Goal: Find specific page/section: Find specific page/section

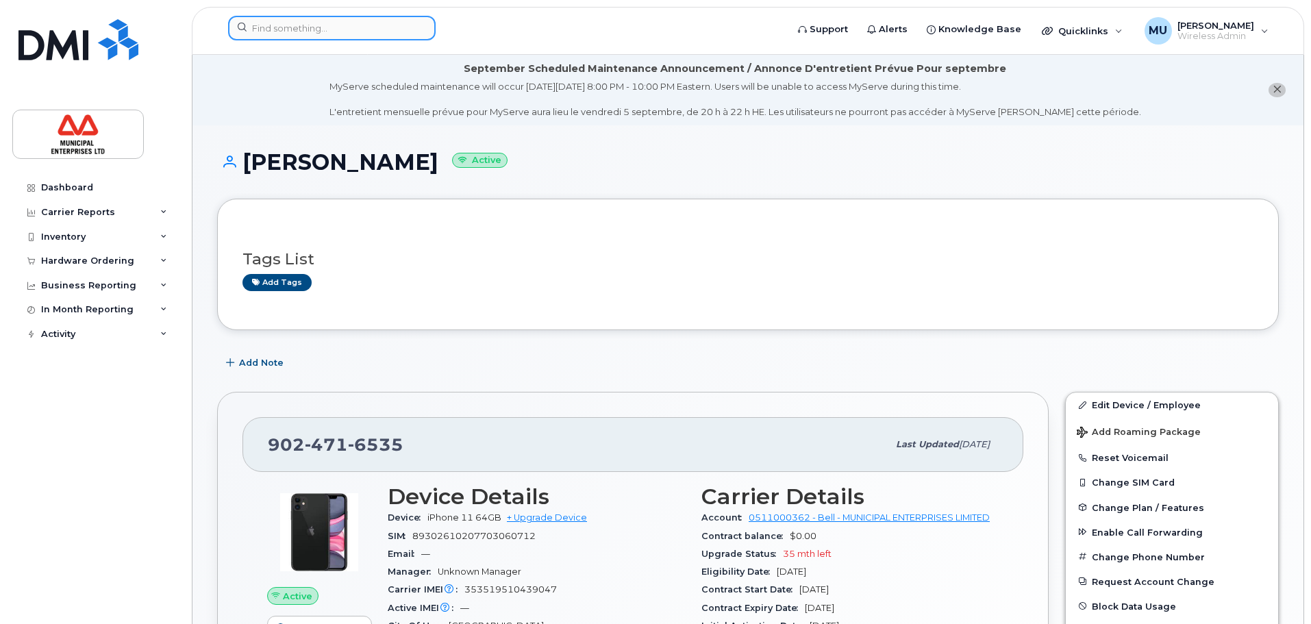
click at [362, 27] on input at bounding box center [331, 28] width 207 height 25
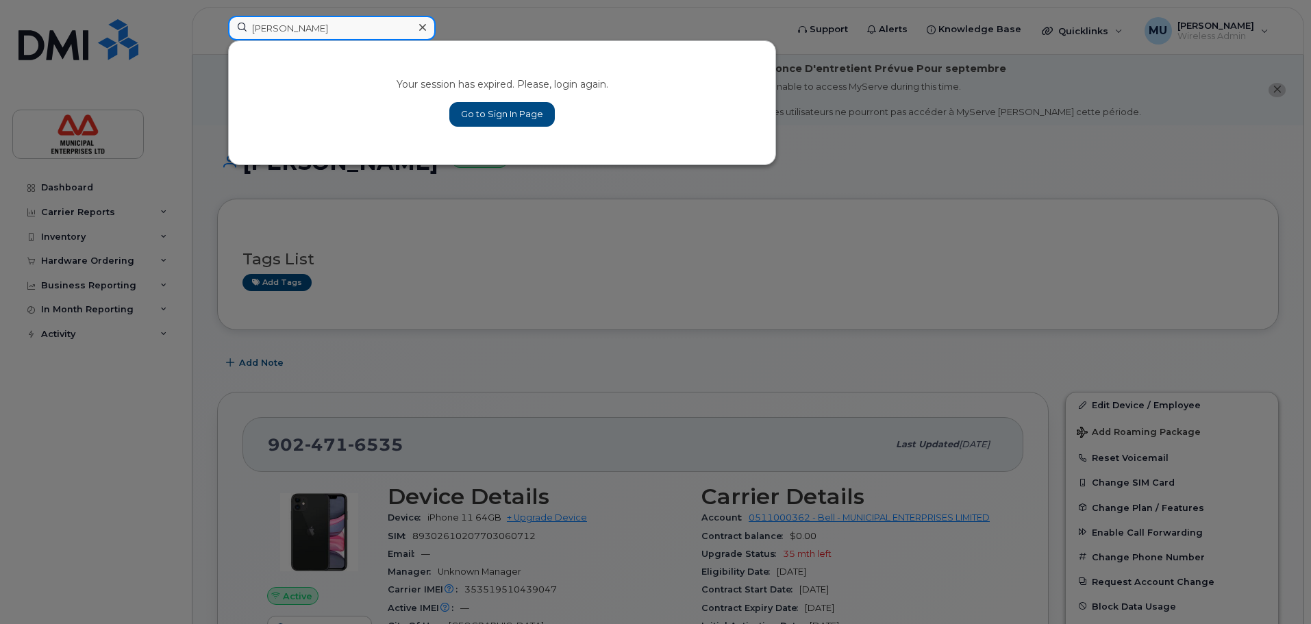
type input "chris barron"
click at [504, 113] on link "Go to Sign In Page" at bounding box center [501, 114] width 105 height 25
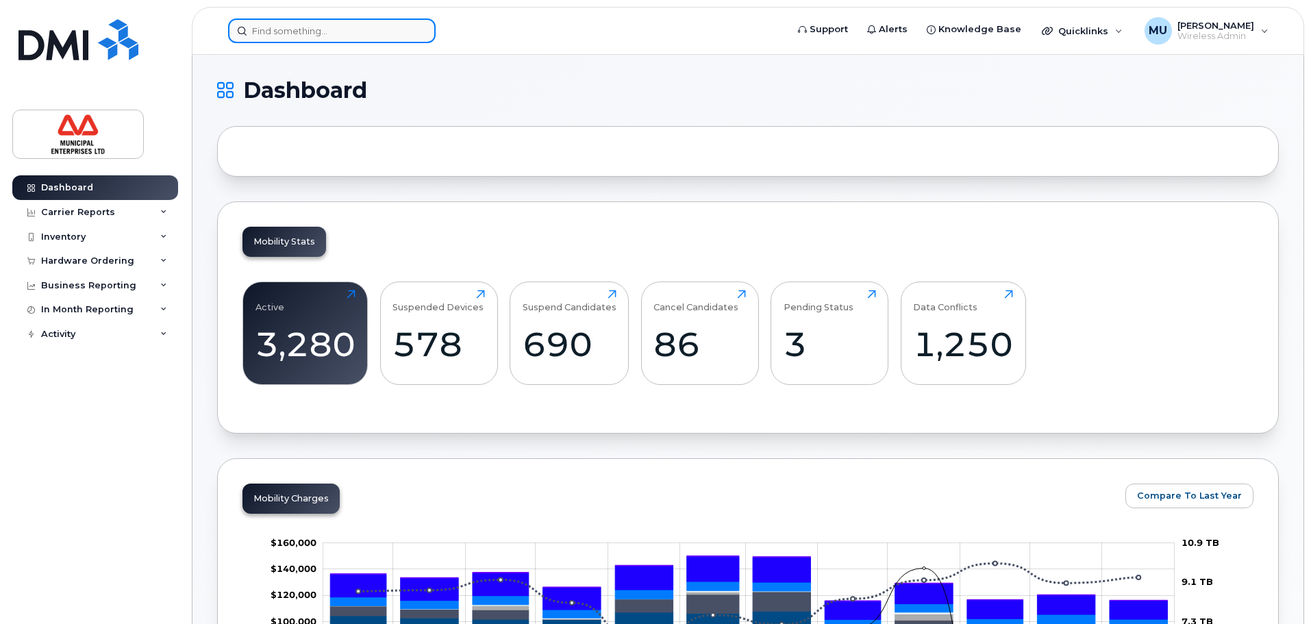
click at [333, 31] on input at bounding box center [331, 30] width 207 height 25
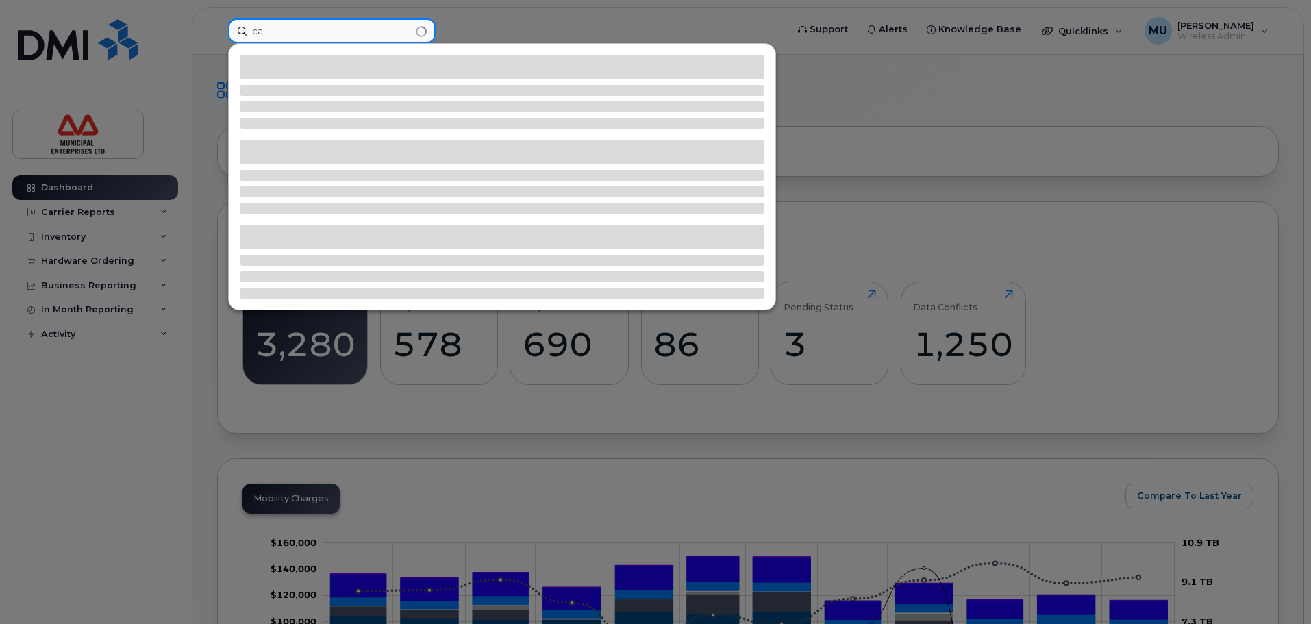
type input "c"
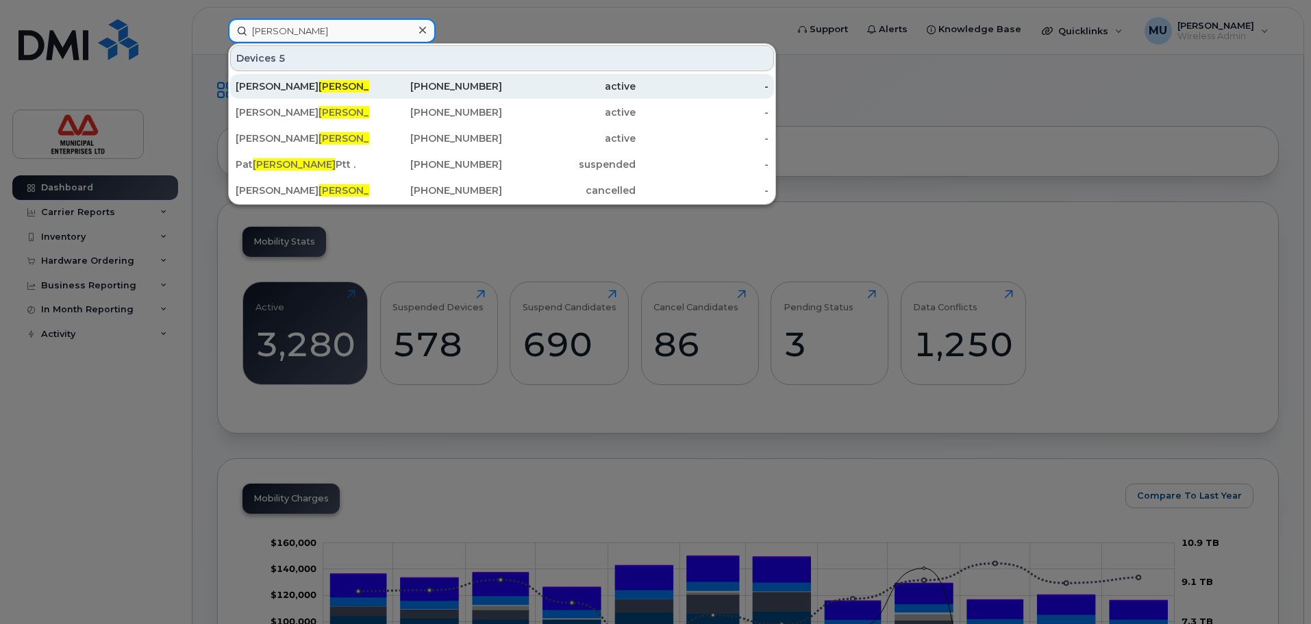
type input "barron"
click at [244, 87] on div "Chris Barron" at bounding box center [303, 86] width 134 height 14
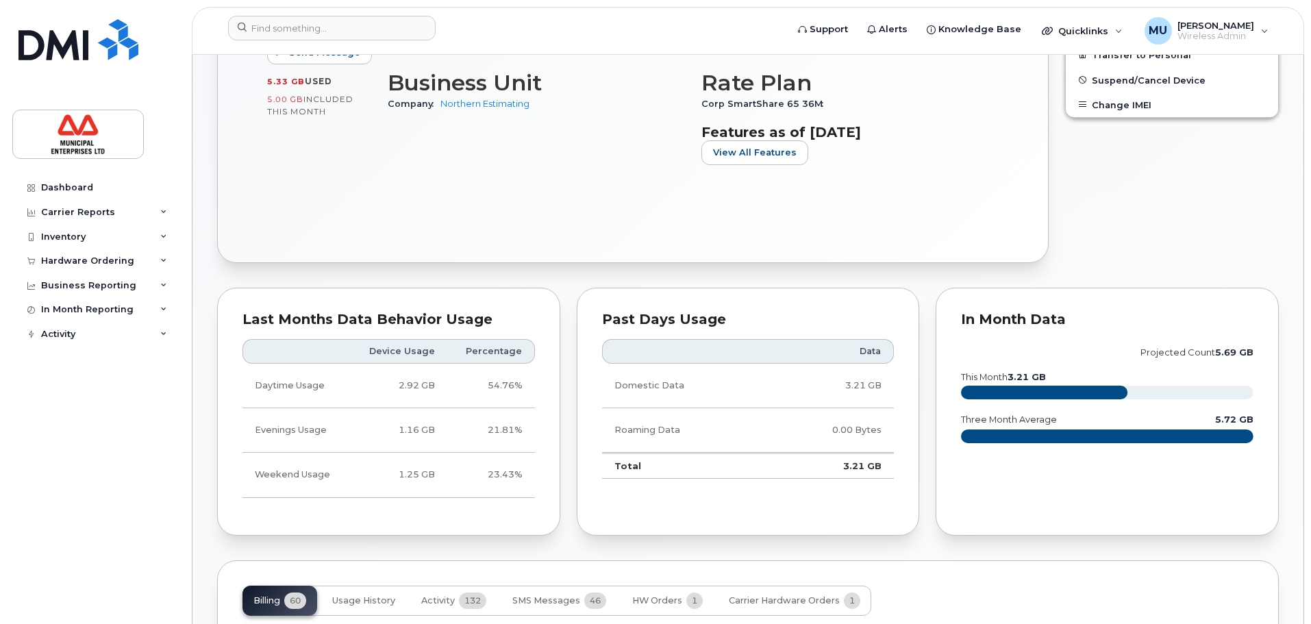
scroll to position [744, 0]
